Goal: Navigation & Orientation: Find specific page/section

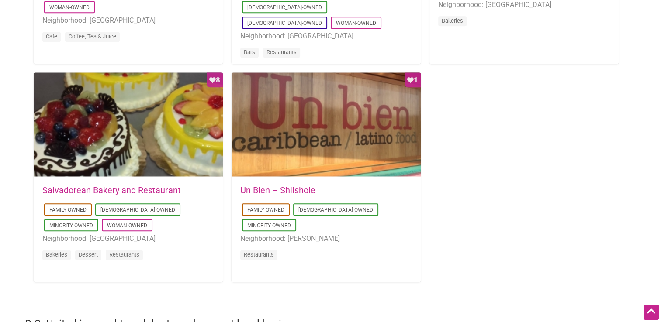
scroll to position [874, 0]
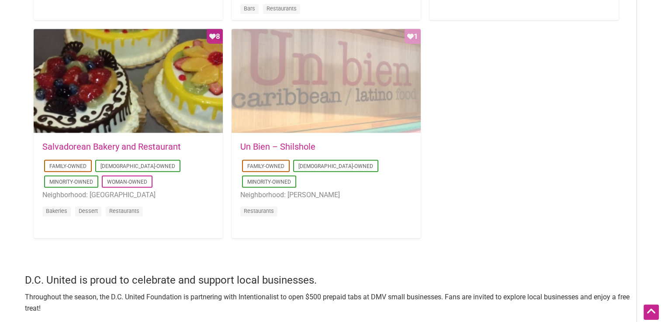
click at [346, 93] on div "Favorite Count 1" at bounding box center [326, 81] width 189 height 105
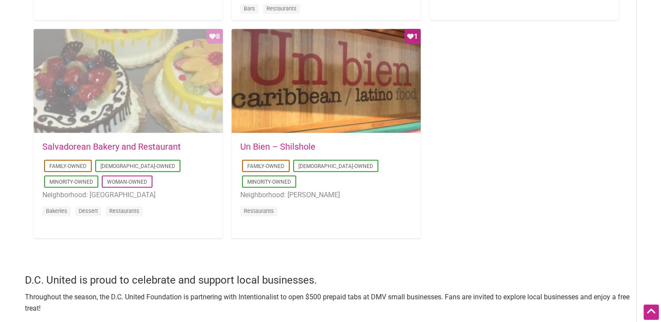
click at [123, 87] on div "Favorite Count 8" at bounding box center [128, 81] width 189 height 105
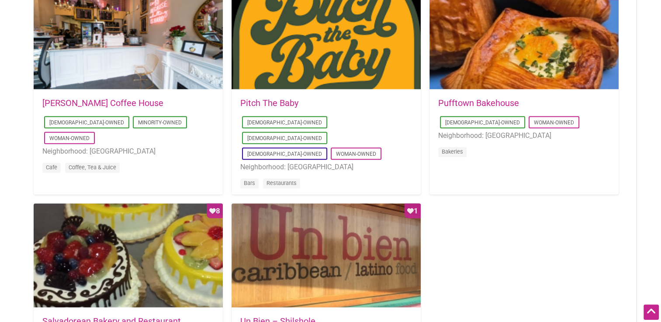
scroll to position [612, 0]
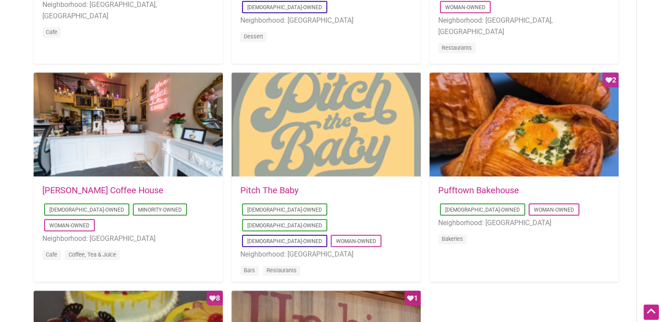
click at [326, 127] on div at bounding box center [326, 125] width 189 height 105
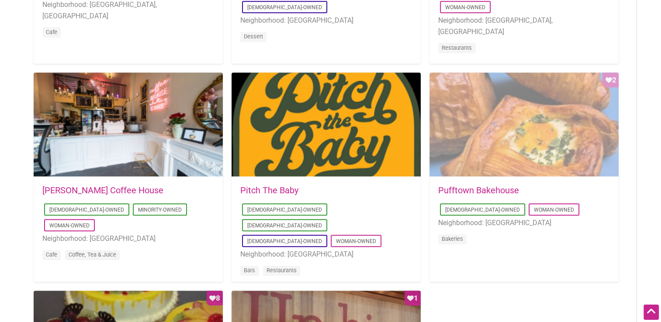
click at [518, 115] on div "Favorite Count 2" at bounding box center [523, 125] width 189 height 105
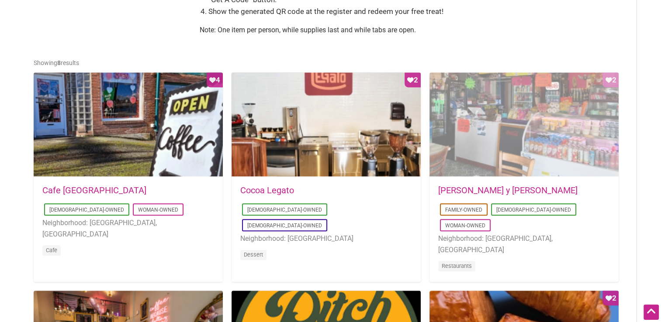
scroll to position [218, 0]
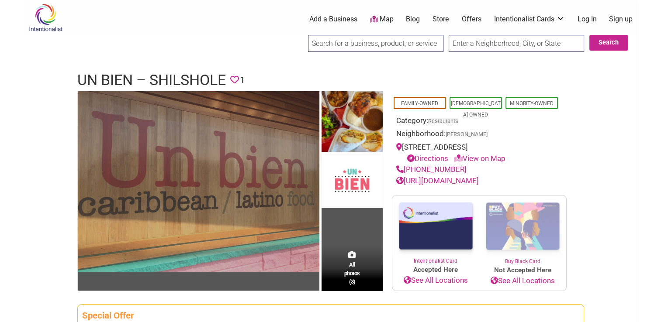
scroll to position [87, 0]
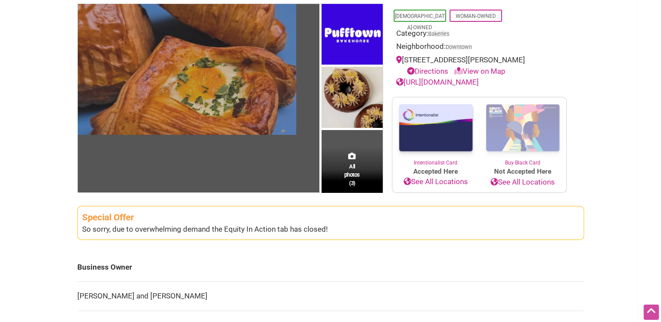
scroll to position [131, 0]
